Goal: Navigation & Orientation: Find specific page/section

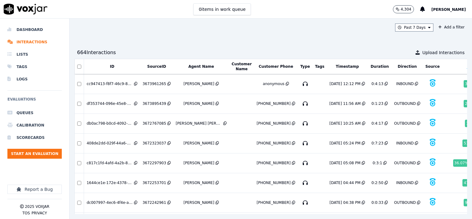
scroll to position [962, 0]
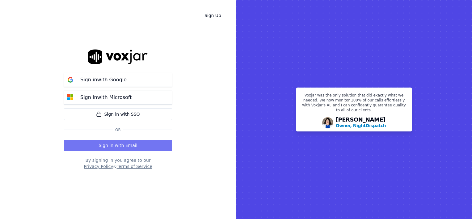
click at [111, 145] on button "Sign in with Email" at bounding box center [118, 145] width 108 height 11
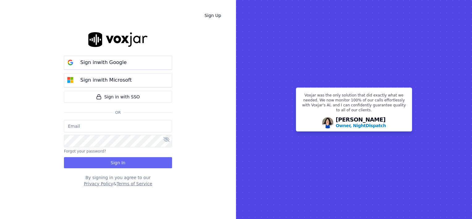
type input "[PERSON_NAME][EMAIL_ADDRESS][DOMAIN_NAME]"
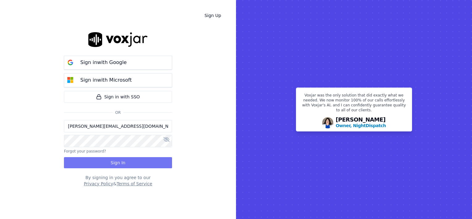
click at [119, 162] on button "Sign In" at bounding box center [118, 162] width 108 height 11
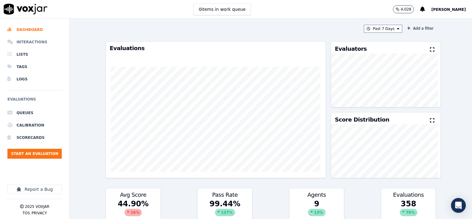
click at [31, 42] on li "Interactions" at bounding box center [34, 42] width 54 height 12
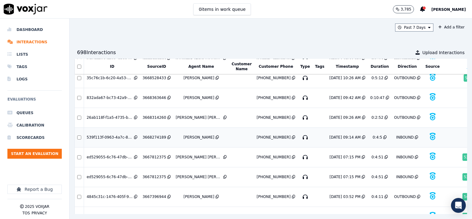
scroll to position [1863, 0]
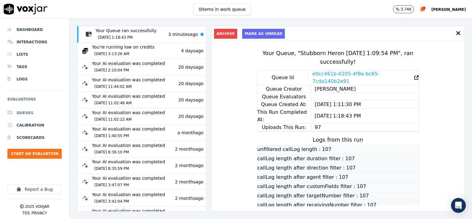
click at [30, 113] on li "Queues" at bounding box center [34, 113] width 54 height 12
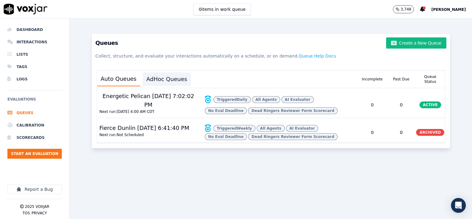
click at [160, 79] on button "AdHoc Queues" at bounding box center [167, 79] width 48 height 14
